Goal: Transaction & Acquisition: Purchase product/service

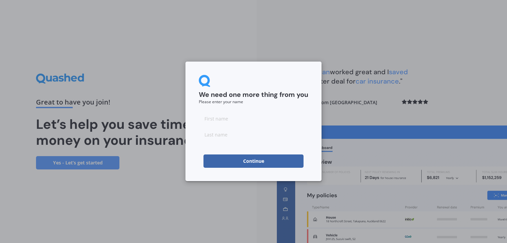
click at [218, 118] on input at bounding box center [253, 118] width 109 height 13
type input "Mat"
click at [209, 134] on input at bounding box center [253, 134] width 109 height 13
type input "Windross"
click at [226, 161] on button "Continue" at bounding box center [253, 161] width 100 height 13
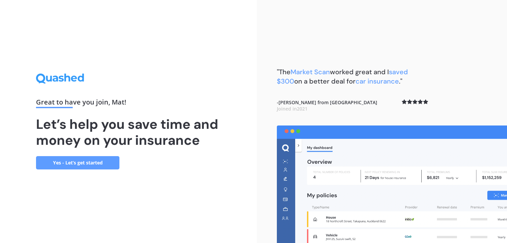
click at [107, 162] on link "Yes - Let’s get started" at bounding box center [77, 162] width 83 height 13
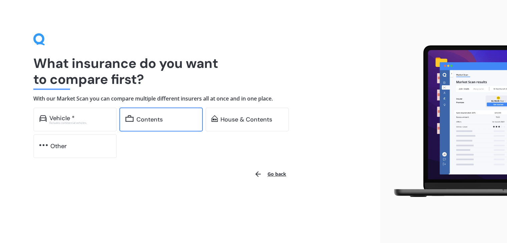
click at [144, 122] on div "Contents" at bounding box center [149, 119] width 26 height 7
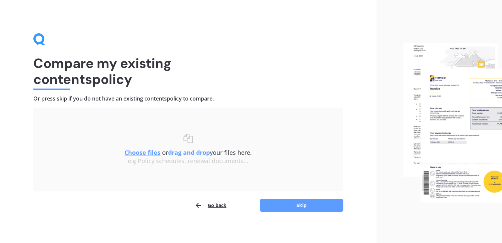
scroll to position [2, 0]
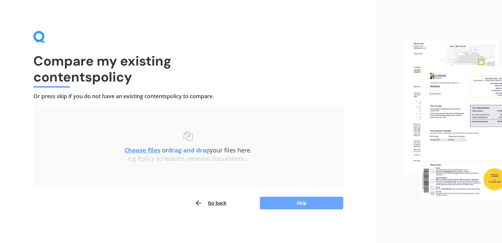
click at [280, 204] on button "Skip" at bounding box center [301, 203] width 83 height 13
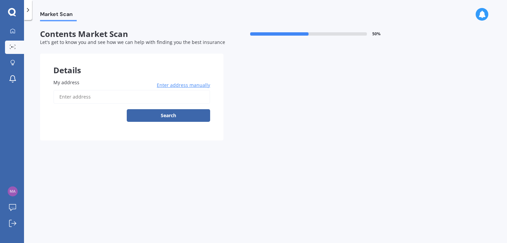
click at [89, 96] on input "My address" at bounding box center [131, 97] width 157 height 14
type input "[STREET_ADDRESS][PERSON_NAME]"
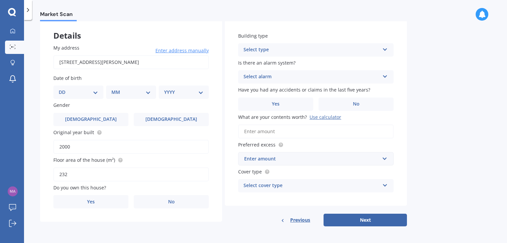
scroll to position [36, 0]
drag, startPoint x: 77, startPoint y: 146, endPoint x: 56, endPoint y: 145, distance: 20.3
click at [56, 145] on input "2000" at bounding box center [130, 146] width 155 height 14
click at [95, 92] on select "DD 01 02 03 04 05 06 07 08 09 10 11 12 13 14 15 16 17 18 19 20 21 22 23 24 25 2…" at bounding box center [78, 91] width 39 height 7
select select "11"
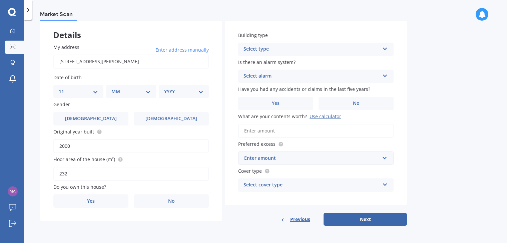
click at [64, 88] on select "DD 01 02 03 04 05 06 07 08 09 10 11 12 13 14 15 16 17 18 19 20 21 22 23 24 25 2…" at bounding box center [78, 91] width 39 height 7
click at [129, 94] on select "MM 01 02 03 04 05 06 07 08 09 10 11 12" at bounding box center [132, 91] width 37 height 7
select select "02"
click at [114, 88] on select "MM 01 02 03 04 05 06 07 08 09 10 11 12" at bounding box center [132, 91] width 37 height 7
click at [175, 91] on select "YYYY 2009 2008 2007 2006 2005 2004 2003 2002 2001 2000 1999 1998 1997 1996 1995…" at bounding box center [182, 91] width 37 height 7
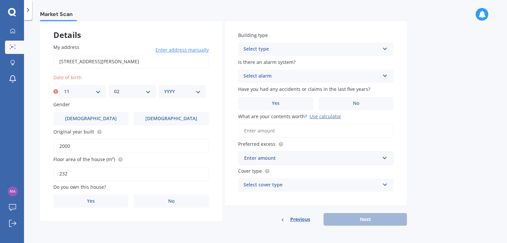
select select "1984"
click at [164, 88] on select "YYYY 2009 2008 2007 2006 2005 2004 2003 2002 2001 2000 1999 1998 1997 1996 1995…" at bounding box center [182, 91] width 37 height 7
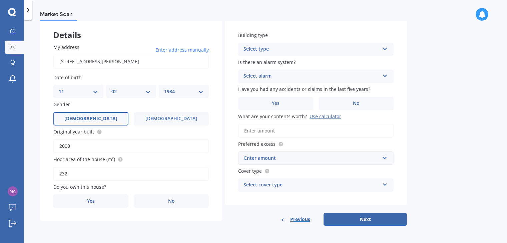
click at [111, 118] on label "[DEMOGRAPHIC_DATA]" at bounding box center [90, 118] width 75 height 13
click at [0, 0] on input "[DEMOGRAPHIC_DATA]" at bounding box center [0, 0] width 0 height 0
click at [95, 118] on span "[DEMOGRAPHIC_DATA]" at bounding box center [90, 119] width 53 height 6
click at [0, 0] on input "[DEMOGRAPHIC_DATA]" at bounding box center [0, 0] width 0 height 0
drag, startPoint x: 76, startPoint y: 147, endPoint x: 71, endPoint y: 147, distance: 5.3
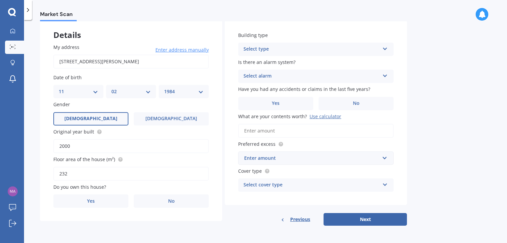
click at [71, 147] on input "2000" at bounding box center [130, 146] width 155 height 14
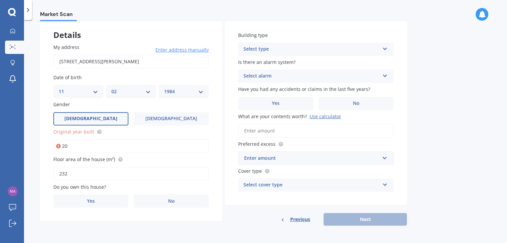
type input "2"
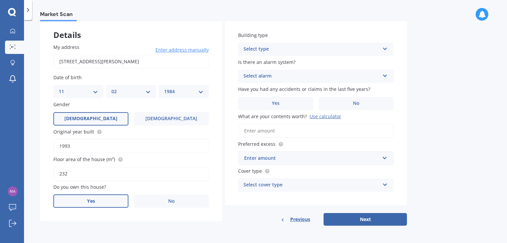
type input "1993"
click at [95, 200] on label "Yes" at bounding box center [90, 201] width 75 height 13
click at [0, 0] on input "Yes" at bounding box center [0, 0] width 0 height 0
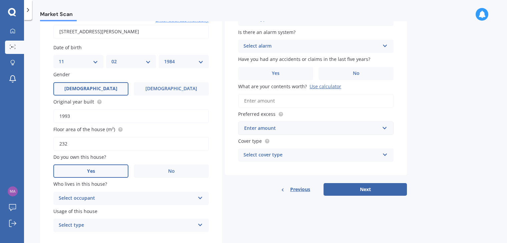
scroll to position [85, 0]
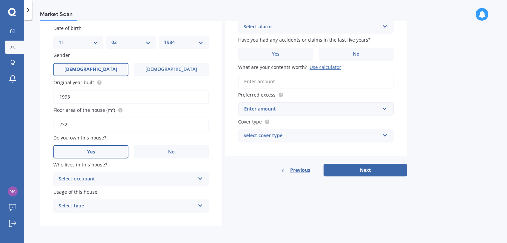
click at [101, 180] on div "Select occupant" at bounding box center [127, 179] width 136 height 8
click at [97, 189] on div "Owner" at bounding box center [131, 192] width 155 height 12
click at [93, 202] on div "Select type" at bounding box center [127, 206] width 136 height 8
click at [87, 218] on div "Permanent" at bounding box center [131, 219] width 155 height 12
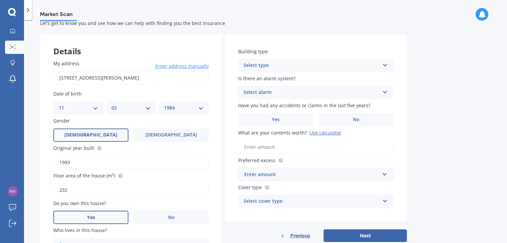
scroll to position [0, 0]
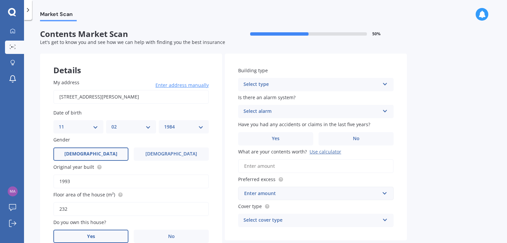
click at [263, 87] on div "Select type" at bounding box center [311, 85] width 136 height 8
click at [259, 96] on span "Freestanding" at bounding box center [259, 97] width 30 height 6
click at [257, 114] on div "Select alarm" at bounding box center [311, 112] width 136 height 8
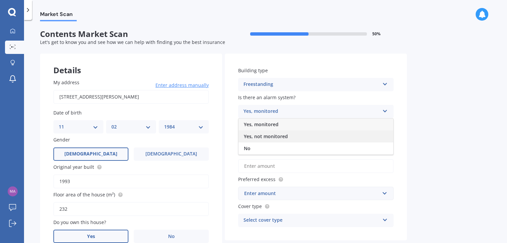
click at [255, 135] on span "Yes, not monitored" at bounding box center [266, 136] width 44 height 6
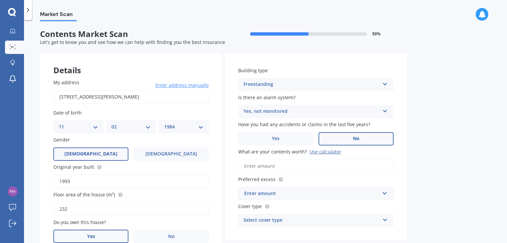
click at [335, 134] on label "No" at bounding box center [355, 138] width 75 height 13
click at [0, 0] on input "No" at bounding box center [0, 0] width 0 height 0
click at [295, 167] on input "What are your contents worth? Use calculator" at bounding box center [315, 166] width 155 height 14
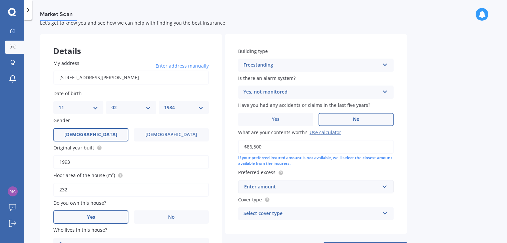
scroll to position [20, 0]
type input "$86,500"
click at [388, 186] on div "Enter amount $250 $300 $400 $500 $750 $1,000 $2,000" at bounding box center [315, 186] width 155 height 13
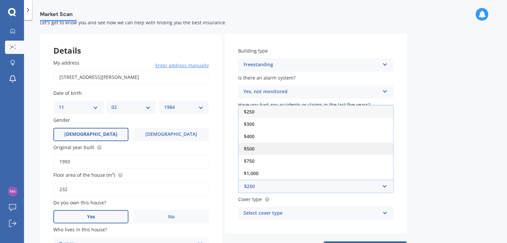
click at [274, 151] on div "$500" at bounding box center [315, 149] width 155 height 12
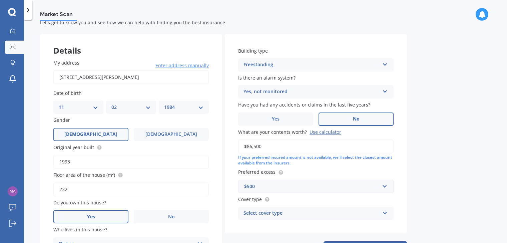
click at [281, 213] on div "Select cover type" at bounding box center [311, 214] width 136 height 8
click at [303, 190] on div "Medium" at bounding box center [315, 189] width 155 height 12
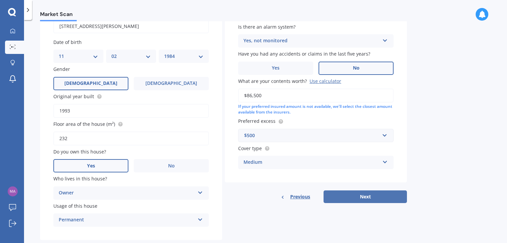
click at [352, 198] on button "Next" at bounding box center [364, 197] width 83 height 13
select select "11"
select select "02"
select select "1984"
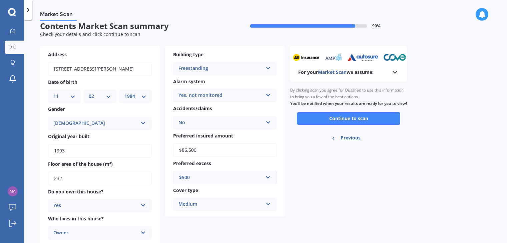
scroll to position [0, 0]
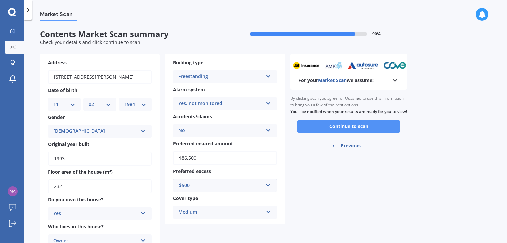
click at [341, 130] on button "Continue to scan" at bounding box center [348, 126] width 103 height 13
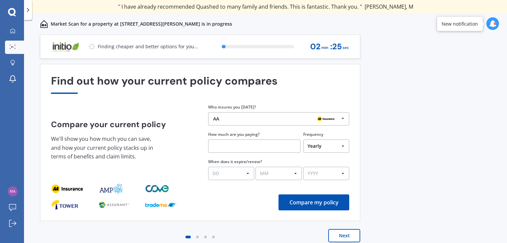
click at [278, 151] on input "text" at bounding box center [254, 146] width 92 height 13
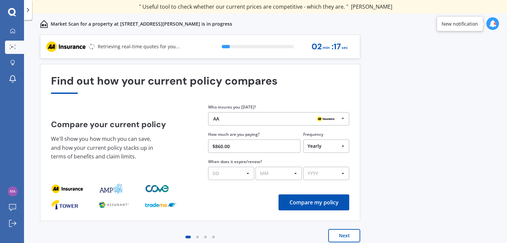
type input "$860.00"
click at [243, 174] on select "DD 01 02 03 04 05 06 07 08 09 10 11 12 13 14 15 16 17 18 19 20 21 22 23 24 25 2…" at bounding box center [231, 173] width 46 height 13
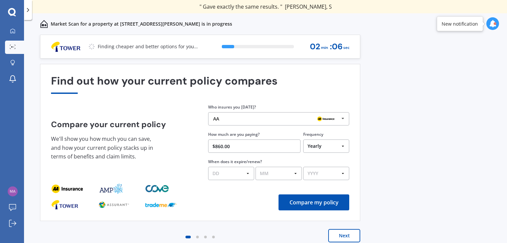
select select "20"
click at [208, 167] on select "DD 01 02 03 04 05 06 07 08 09 10 11 12 13 14 15 16 17 18 19 20 21 22 23 24 25 2…" at bounding box center [231, 173] width 46 height 13
click at [263, 172] on select "MM 01 02 03 04 05 06 07 08 09 10 11 12" at bounding box center [278, 173] width 46 height 13
select select "08"
click at [255, 167] on select "MM 01 02 03 04 05 06 07 08 09 10 11 12" at bounding box center [278, 173] width 46 height 13
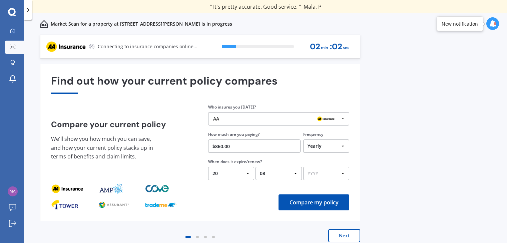
click at [308, 175] on select "YYYY 2026 2025 2024" at bounding box center [326, 173] width 46 height 13
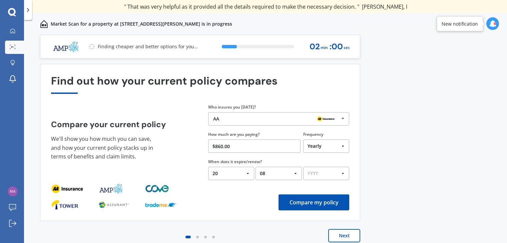
select select "2025"
click at [303, 167] on select "YYYY 2026 2025 2024" at bounding box center [326, 173] width 46 height 13
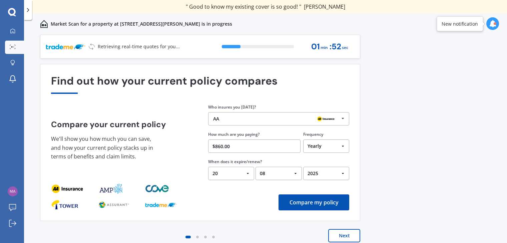
click at [309, 202] on button "Compare my policy" at bounding box center [313, 203] width 71 height 16
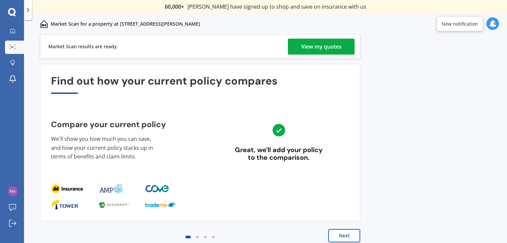
click at [330, 49] on div "View my quotes" at bounding box center [321, 47] width 40 height 16
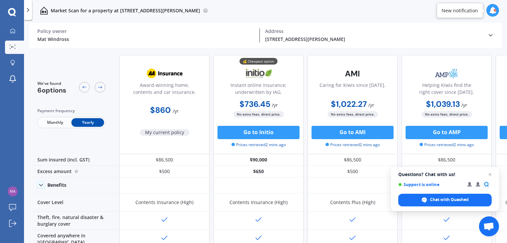
click at [489, 9] on icon at bounding box center [492, 10] width 7 height 7
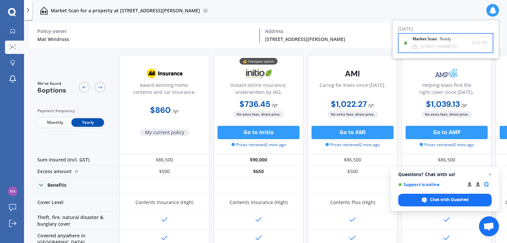
click at [462, 47] on div "[STREET_ADDRESS][PERSON_NAME]" at bounding box center [446, 46] width 52 height 5
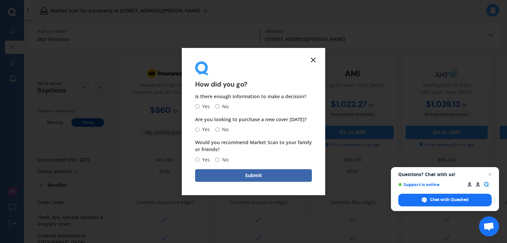
click at [197, 108] on input "Yes" at bounding box center [197, 107] width 4 height 4
radio input "true"
click at [202, 130] on span "Yes" at bounding box center [204, 130] width 10 height 8
click at [199, 130] on input "Yes" at bounding box center [197, 130] width 4 height 4
radio input "true"
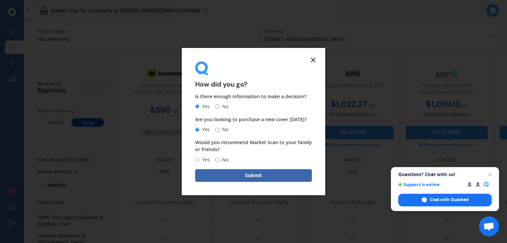
click at [203, 158] on span "Yes" at bounding box center [204, 160] width 10 height 8
click at [199, 158] on input "Yes" at bounding box center [197, 160] width 4 height 4
radio input "true"
click at [211, 172] on button "Submit" at bounding box center [253, 175] width 117 height 13
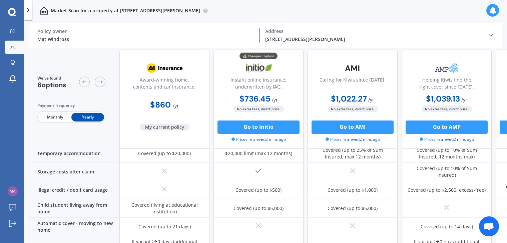
scroll to position [465, 0]
